Goal: Transaction & Acquisition: Purchase product/service

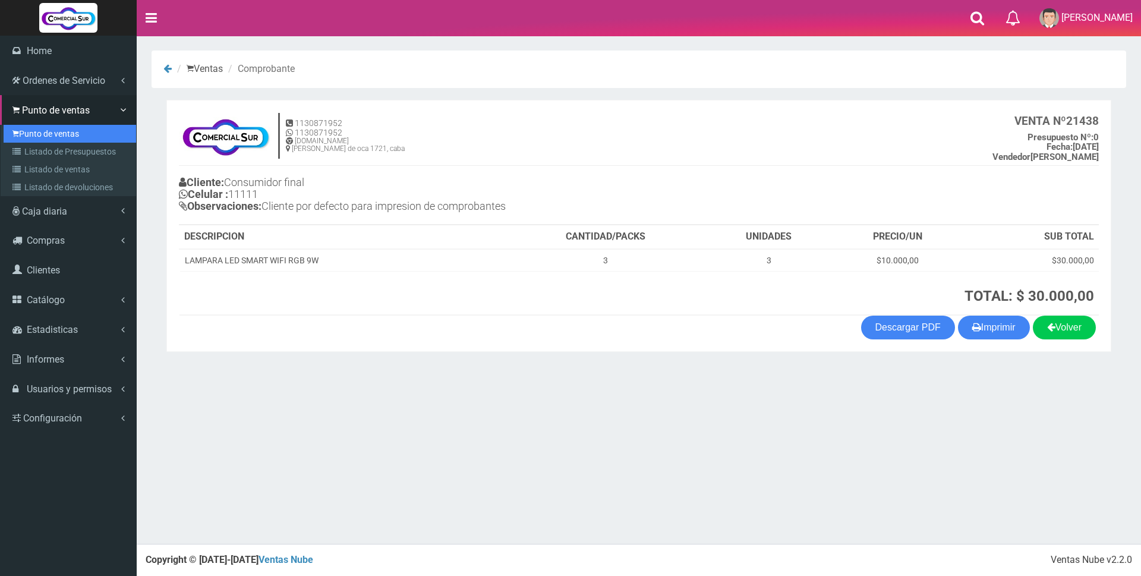
click at [70, 131] on link "Punto de ventas" at bounding box center [70, 134] width 133 height 18
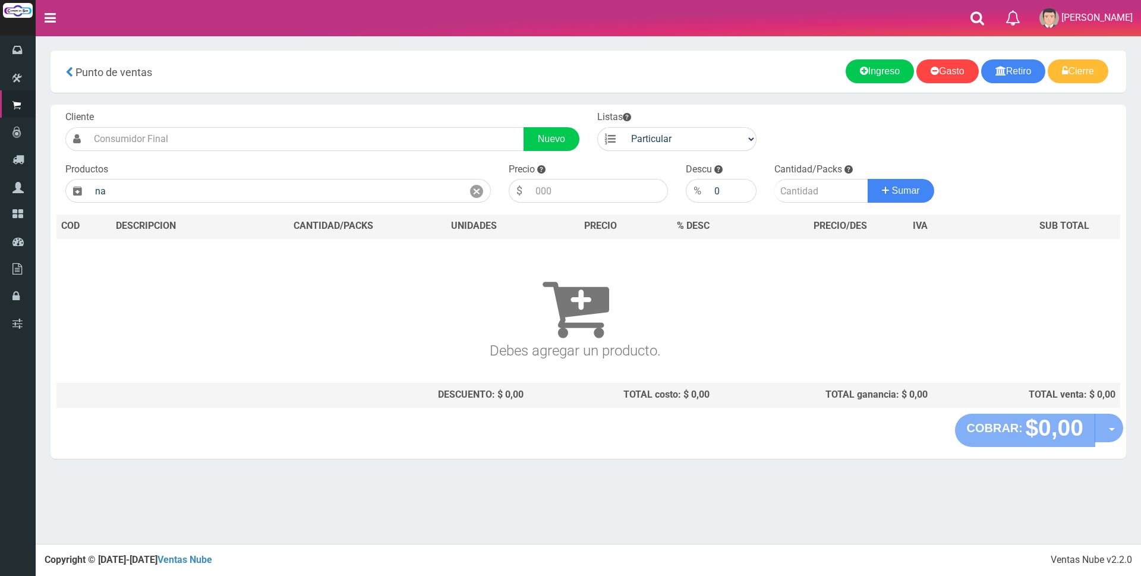
type input "n"
type input "l"
type input "a"
click at [315, 193] on input "text" at bounding box center [276, 191] width 374 height 24
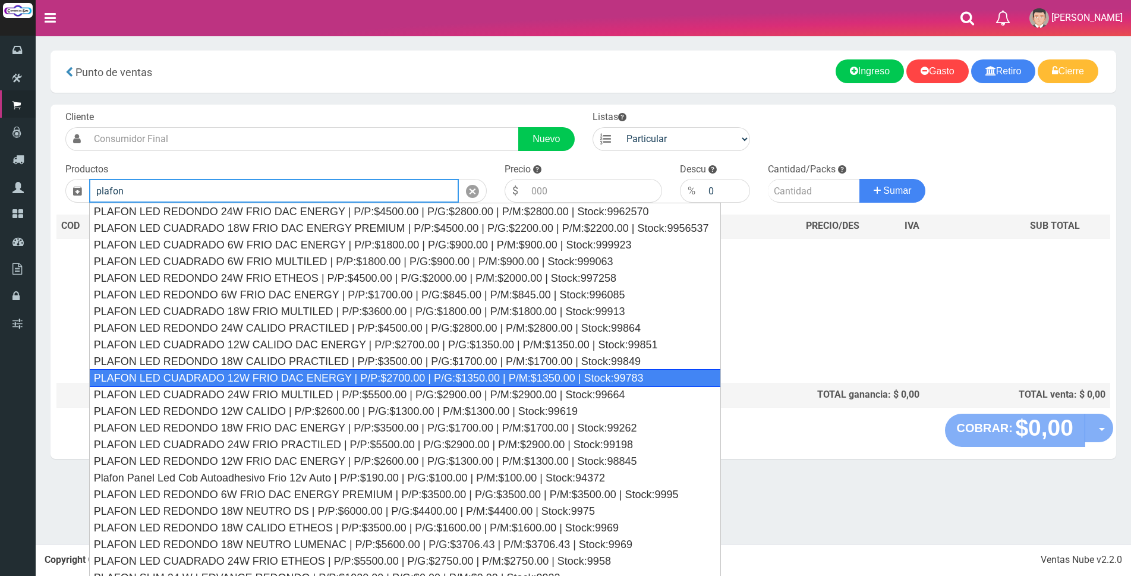
click at [295, 380] on div "PLAFON LED CUADRADO 12W FRIO DAC ENERGY | P/P:$2700.00 | P/G:$1350.00 | P/M:$13…" at bounding box center [405, 378] width 632 height 18
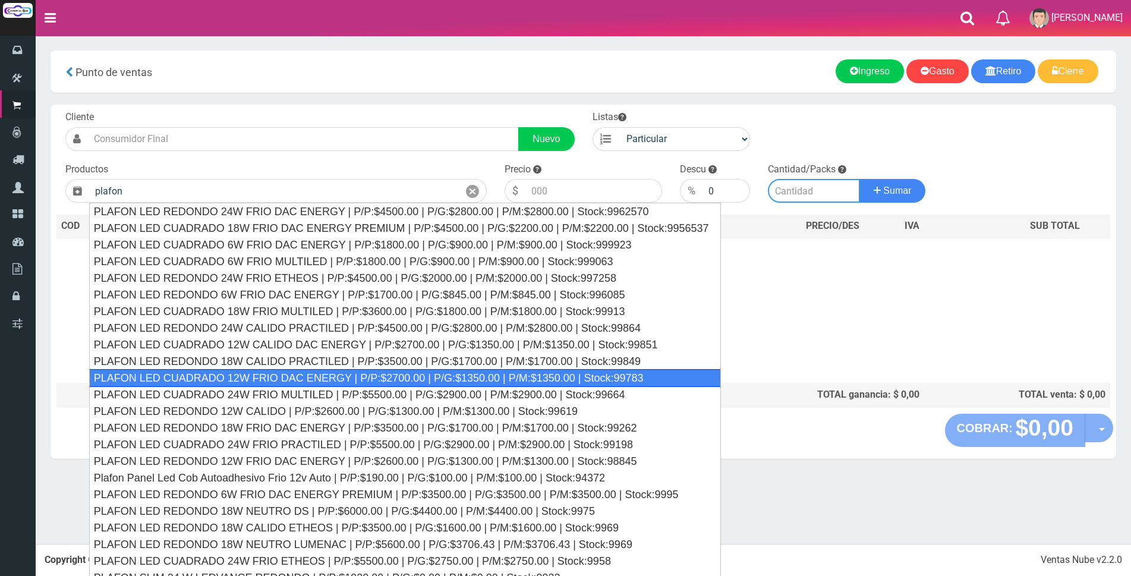
type input "PLAFON LED CUADRADO 12W FRIO DAC ENERGY | P/P:$2700.00 | P/G:$1350.00 | P/M:$13…"
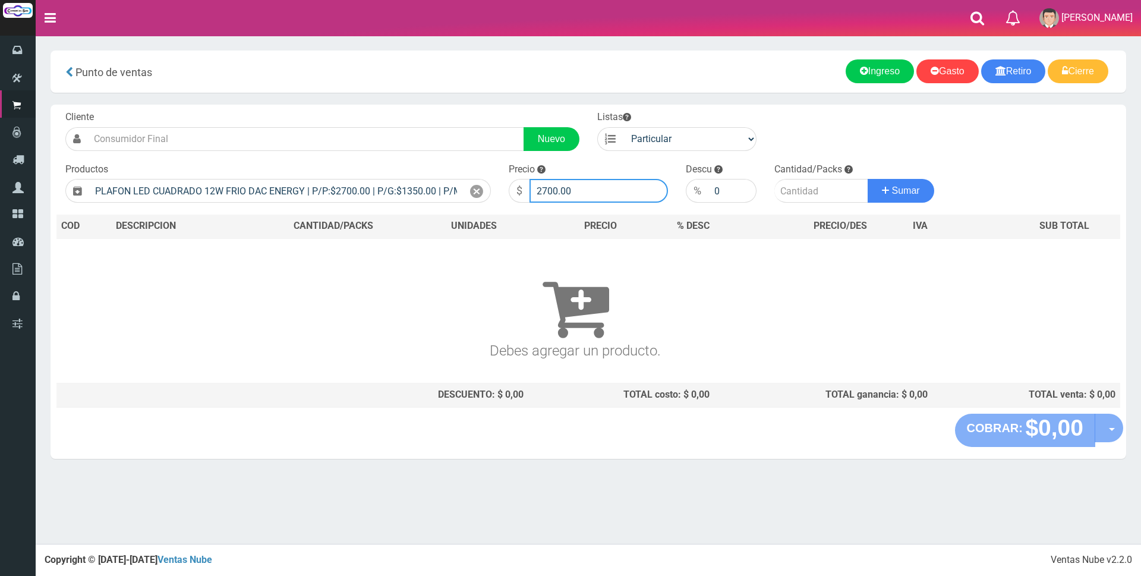
drag, startPoint x: 594, startPoint y: 188, endPoint x: 590, endPoint y: 194, distance: 6.4
click at [594, 189] on input "2700.00" at bounding box center [599, 191] width 139 height 24
type input "2"
type input "8500"
click at [809, 193] on input "number" at bounding box center [822, 191] width 94 height 24
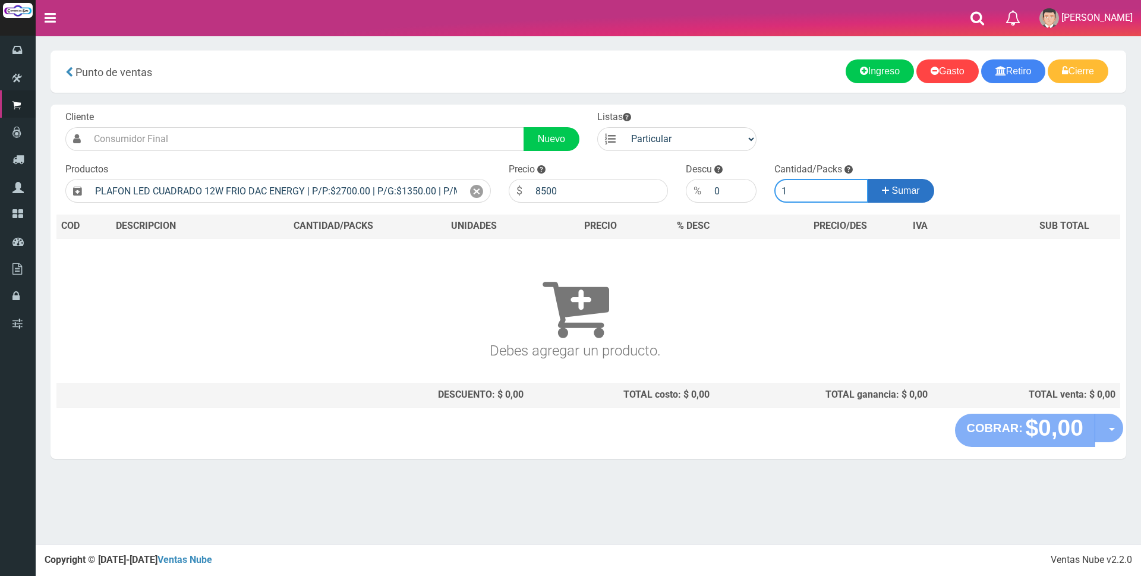
type input "1"
click at [897, 191] on span "Sumar" at bounding box center [906, 190] width 28 height 10
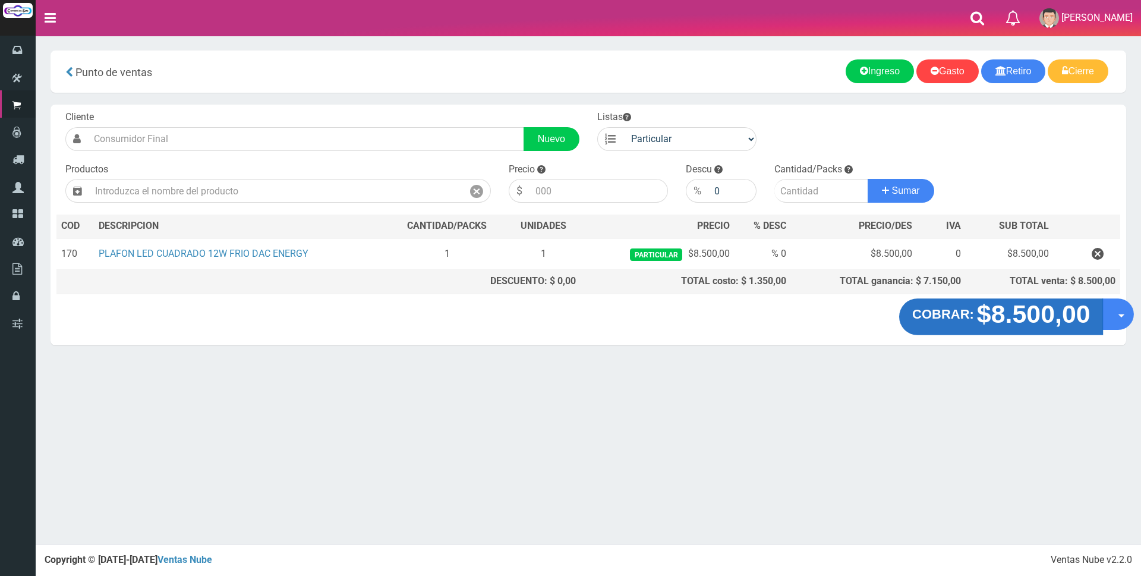
click at [1056, 322] on strong "$8.500,00" at bounding box center [1034, 314] width 114 height 28
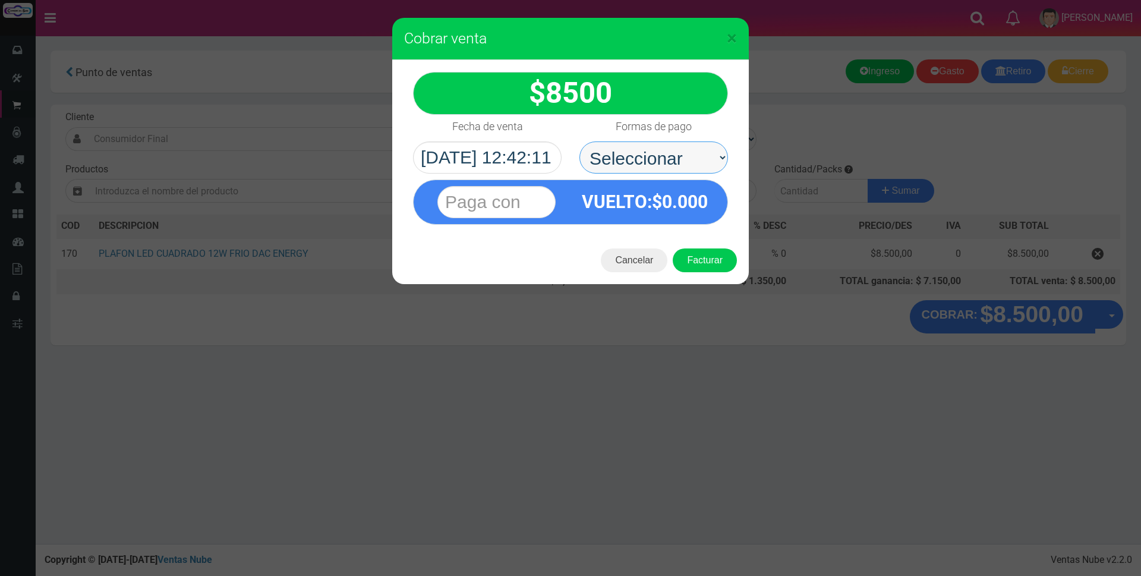
click at [675, 159] on select "Seleccionar Efectivo Tarjeta de Crédito Depósito Débito" at bounding box center [654, 157] width 149 height 32
select select "Tarjeta de Crédito"
click at [580, 141] on select "Seleccionar Efectivo Tarjeta de Crédito Depósito Débito" at bounding box center [654, 157] width 149 height 32
click at [548, 200] on input "text" at bounding box center [497, 202] width 118 height 32
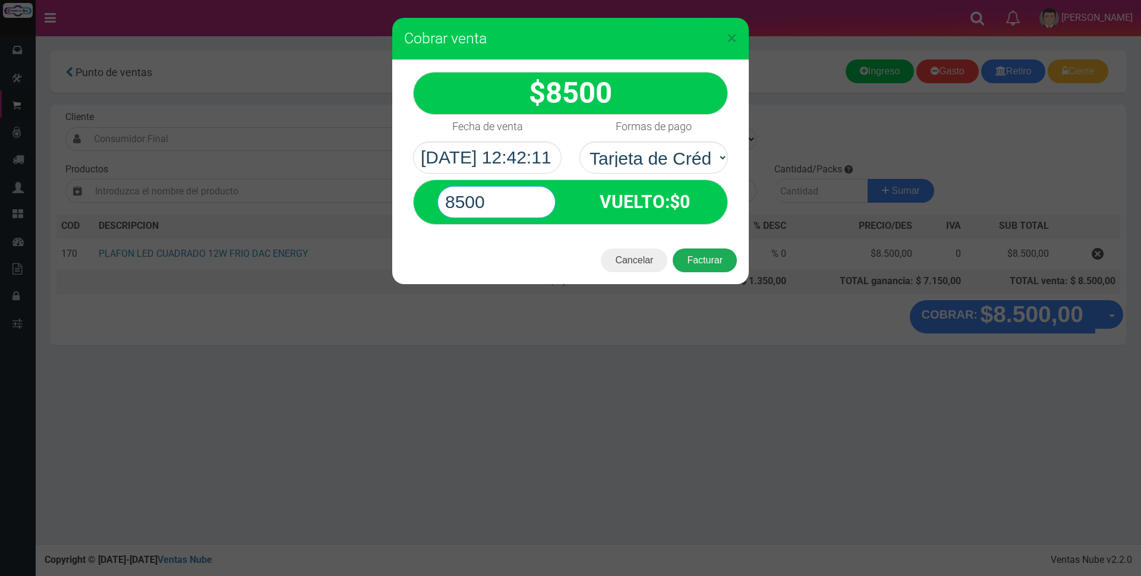
type input "8500"
click at [718, 263] on button "Facturar" at bounding box center [705, 260] width 64 height 24
